Goal: Navigation & Orientation: Go to known website

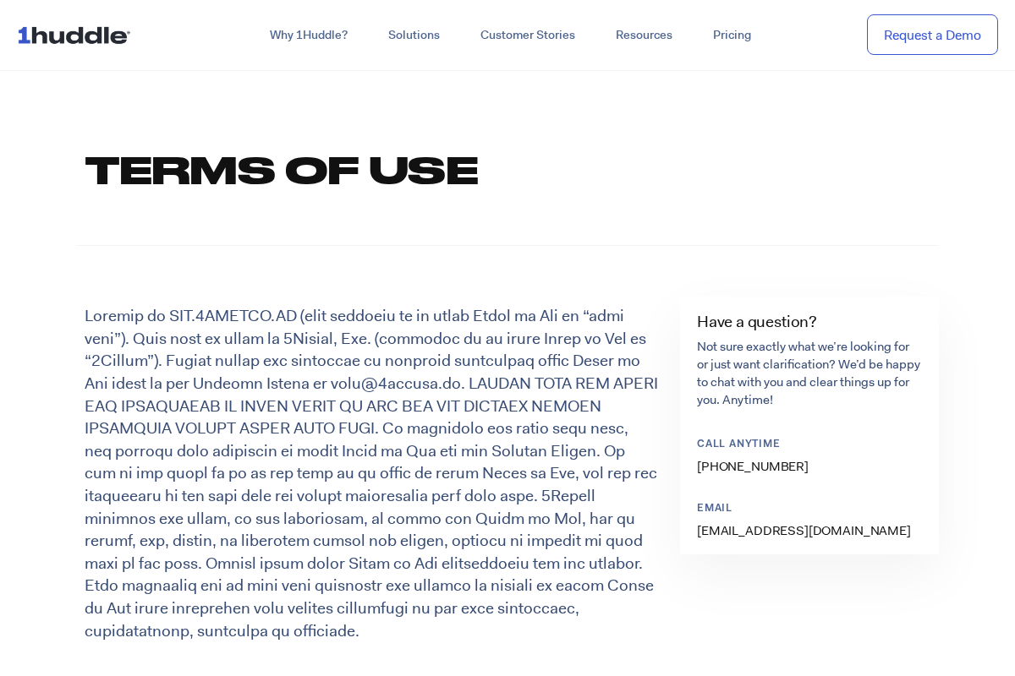
scroll to position [845, 0]
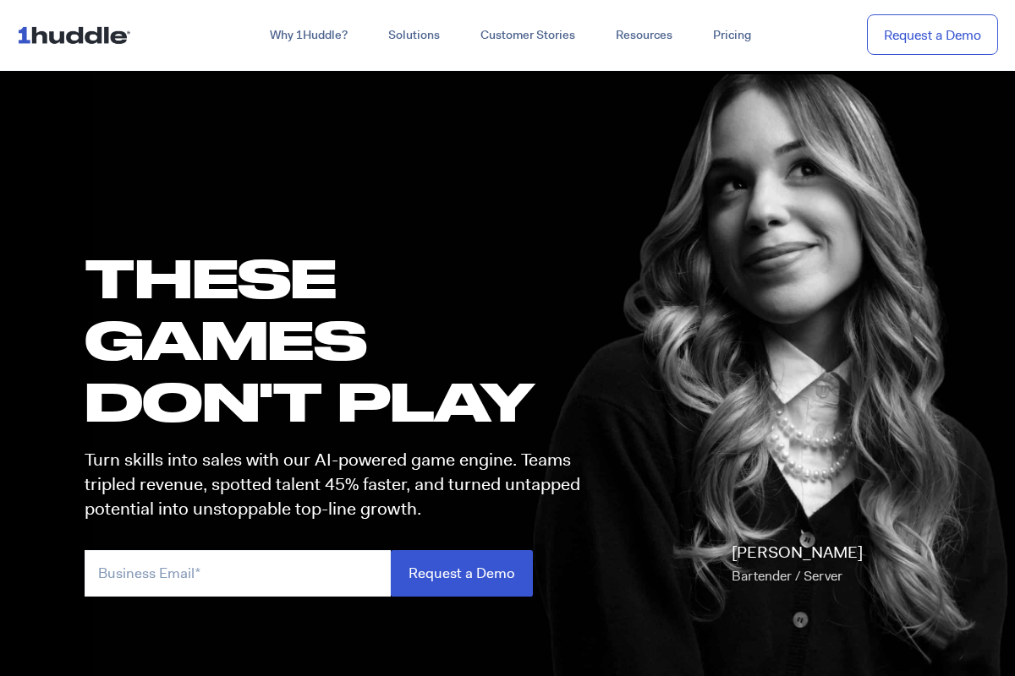
scroll to position [845, 0]
